Goal: Find specific page/section: Find specific page/section

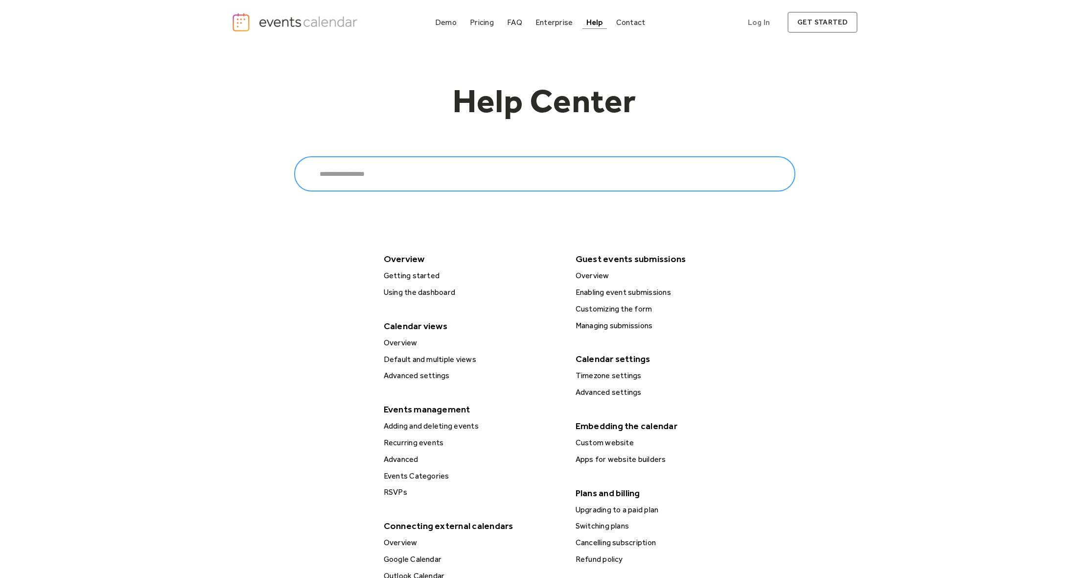
click at [393, 168] on input "Search" at bounding box center [544, 173] width 501 height 35
type input "*****"
click input "******" at bounding box center [0, 0] width 0 height 0
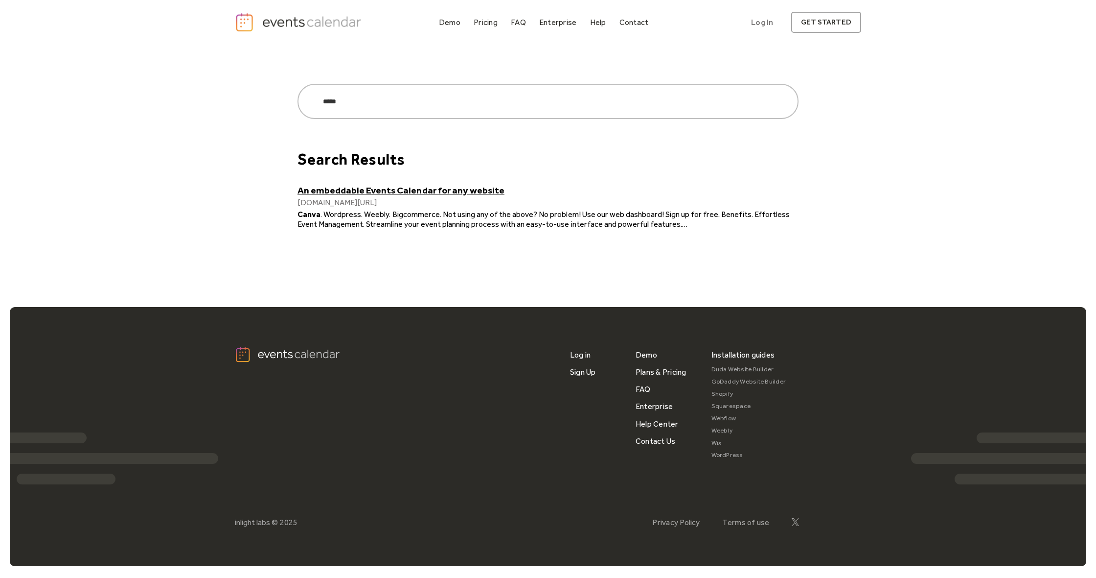
click at [383, 189] on link "An embeddable Events Calendar for any website" at bounding box center [548, 190] width 501 height 11
